Goal: Browse casually: Explore the website without a specific task or goal

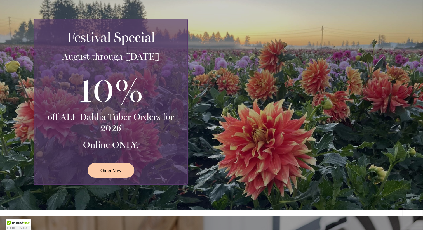
scroll to position [120, 0]
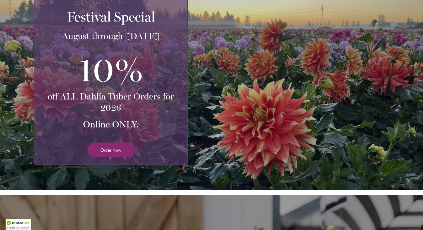
click at [114, 151] on span "Order Now" at bounding box center [110, 150] width 21 height 6
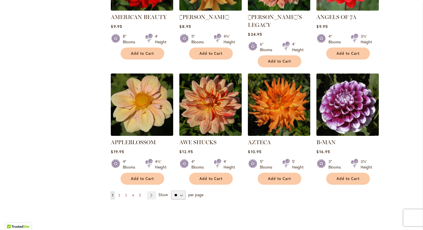
scroll to position [415, 0]
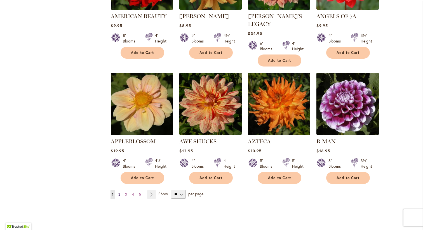
click at [120, 192] on span "2" at bounding box center [119, 194] width 2 height 4
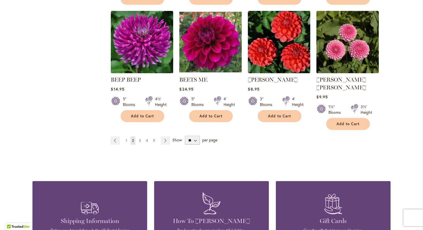
scroll to position [581, 0]
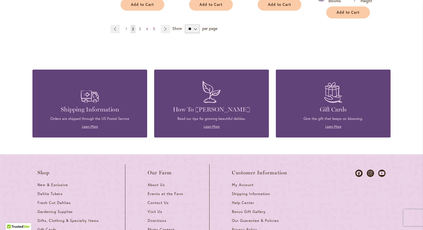
click at [142, 25] on link "Page 3" at bounding box center [140, 29] width 5 height 8
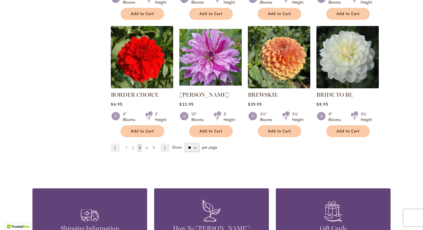
scroll to position [486, 0]
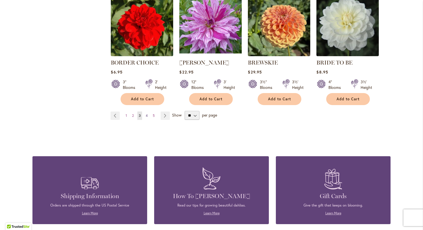
click at [147, 115] on span "4" at bounding box center [147, 115] width 2 height 4
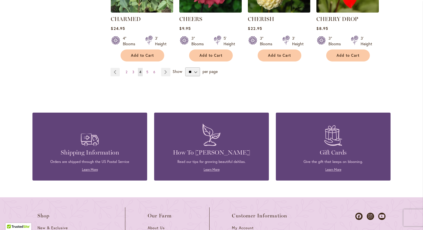
scroll to position [561, 0]
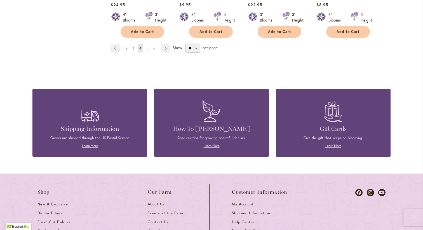
click at [148, 48] on span "5" at bounding box center [147, 48] width 2 height 4
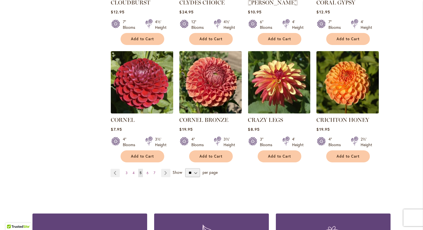
scroll to position [446, 0]
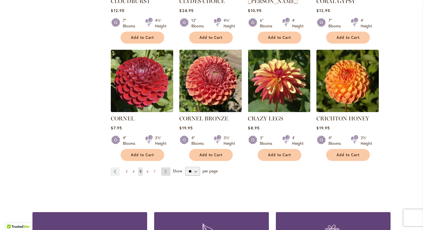
click at [164, 167] on link "Page Next" at bounding box center [165, 171] width 9 height 8
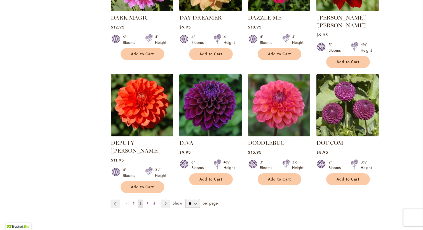
scroll to position [422, 0]
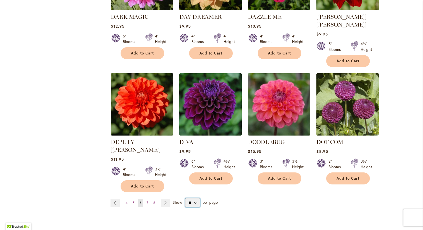
click at [195, 198] on select "** ** ** **" at bounding box center [192, 202] width 15 height 9
select select "**"
click at [185, 198] on select "** ** ** **" at bounding box center [192, 202] width 15 height 9
click at [164, 199] on link "Page Next" at bounding box center [165, 203] width 9 height 8
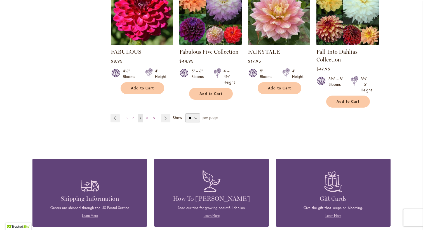
scroll to position [503, 0]
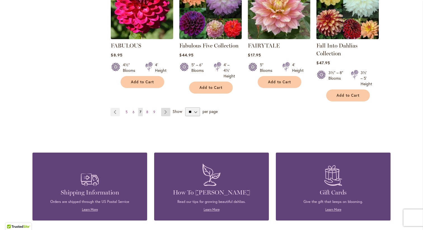
click at [165, 108] on link "Page Next" at bounding box center [165, 112] width 9 height 8
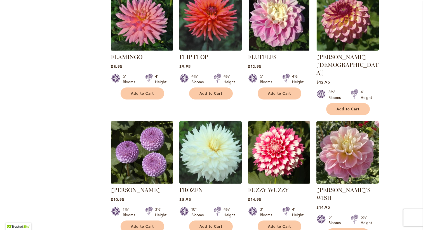
scroll to position [385, 0]
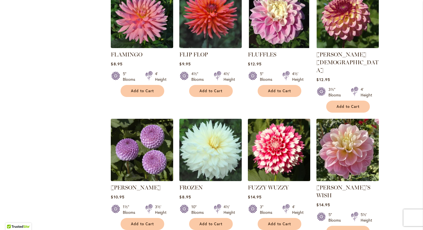
click at [128, 184] on strong "FRANK HOLMES" at bounding box center [142, 188] width 62 height 8
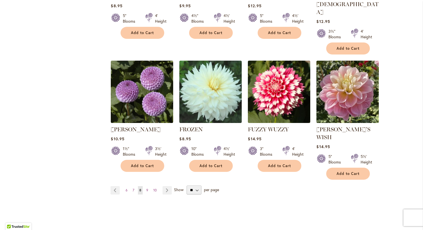
scroll to position [447, 0]
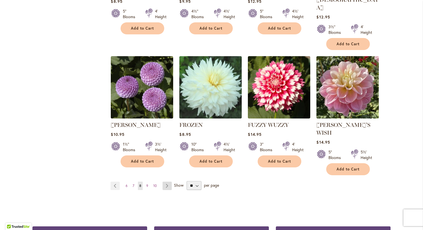
click at [164, 182] on link "Page Next" at bounding box center [166, 186] width 9 height 8
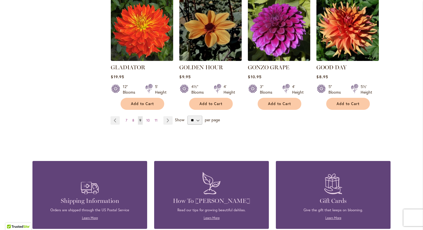
scroll to position [505, 0]
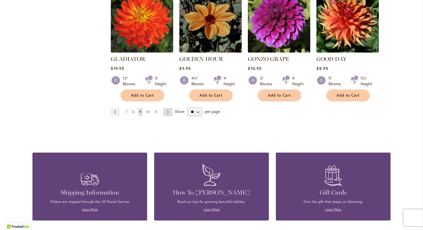
click at [169, 108] on link "Page Next" at bounding box center [167, 112] width 9 height 8
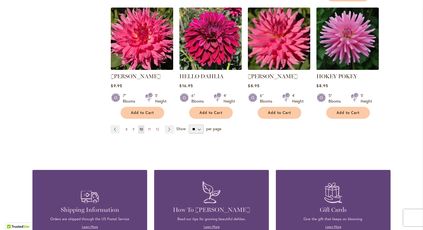
scroll to position [498, 0]
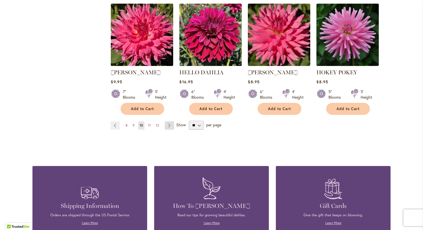
click at [169, 124] on link "Page Next" at bounding box center [169, 125] width 9 height 8
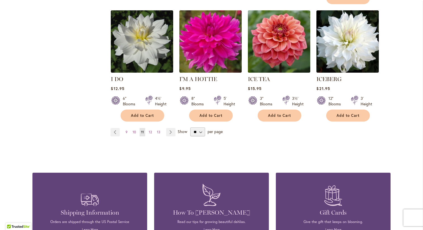
scroll to position [495, 0]
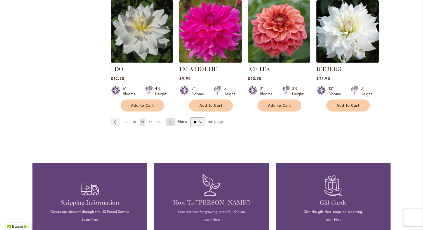
click at [171, 118] on link "Page Next" at bounding box center [170, 122] width 9 height 8
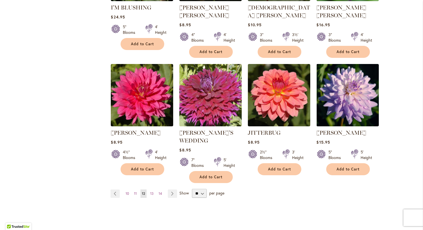
scroll to position [430, 0]
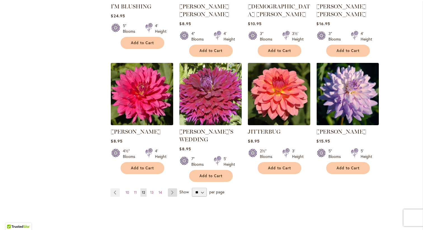
click at [174, 188] on link "Page Next" at bounding box center [172, 192] width 9 height 8
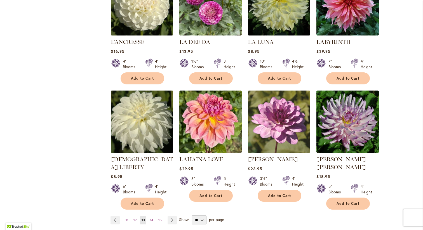
scroll to position [450, 0]
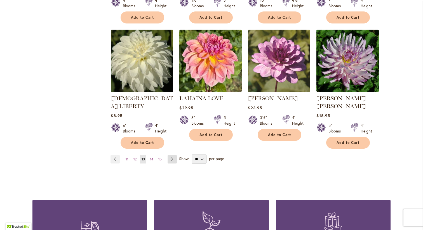
click at [172, 155] on link "Page Next" at bounding box center [171, 159] width 9 height 8
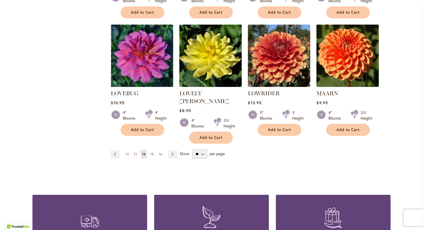
scroll to position [465, 0]
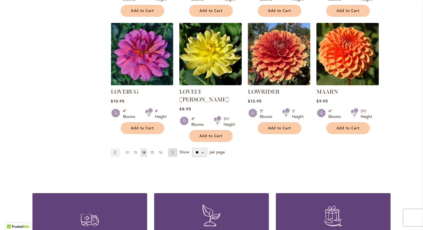
click at [172, 148] on link "Page Next" at bounding box center [172, 152] width 9 height 8
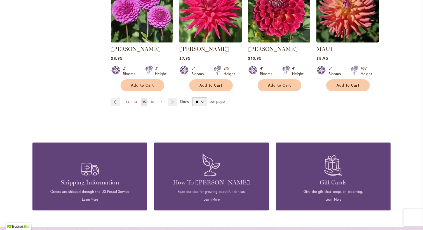
scroll to position [517, 0]
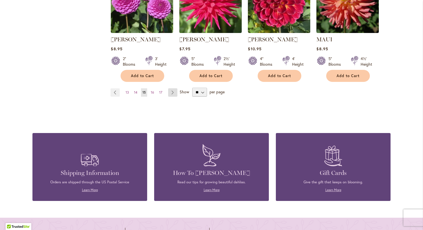
click at [174, 91] on link "Page Next" at bounding box center [172, 92] width 9 height 8
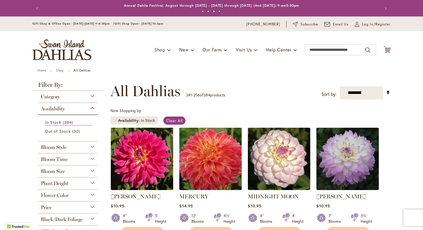
click at [174, 91] on span "All Dahlias" at bounding box center [145, 91] width 70 height 17
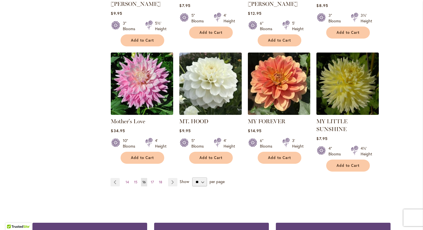
scroll to position [447, 0]
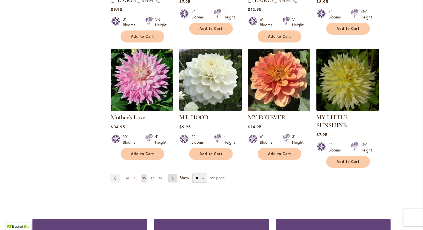
click at [171, 174] on link "Page Next" at bounding box center [172, 178] width 9 height 8
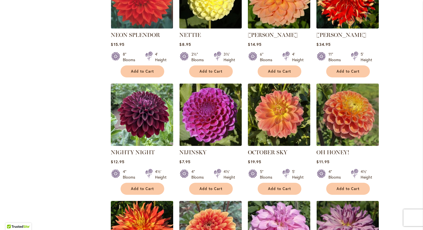
scroll to position [358, 0]
